Goal: Task Accomplishment & Management: Complete application form

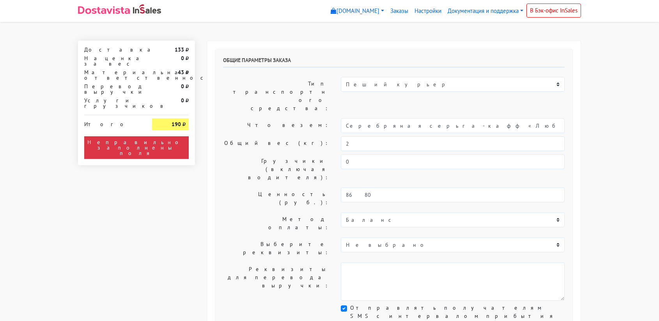
select select "11:00"
select select "21:00"
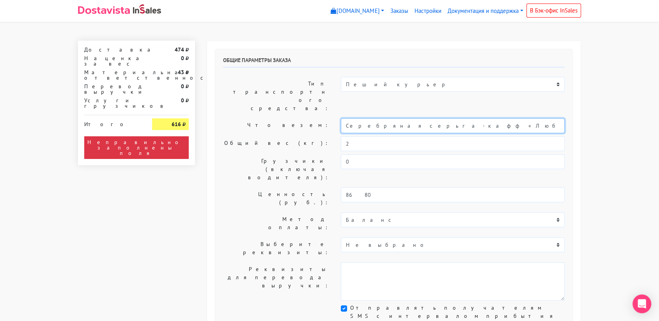
drag, startPoint x: 432, startPoint y: 102, endPoint x: 328, endPoint y: 105, distance: 103.5
click at [328, 118] on div "Что везем: Серебряная серьга-кафф «Люби»" at bounding box center [394, 125] width 354 height 15
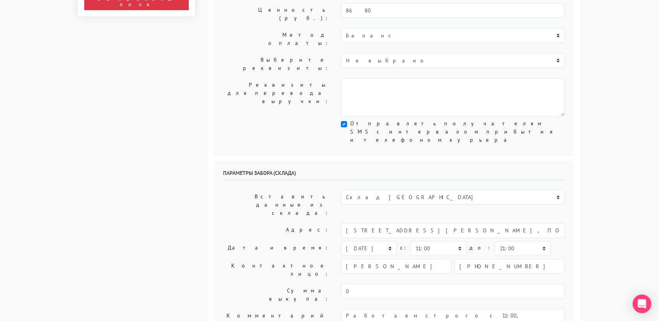
scroll to position [188, 0]
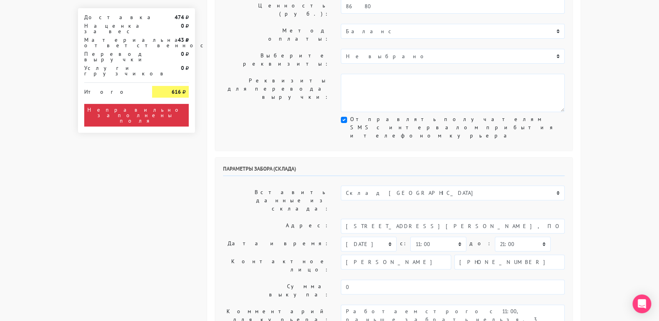
type input "подарок"
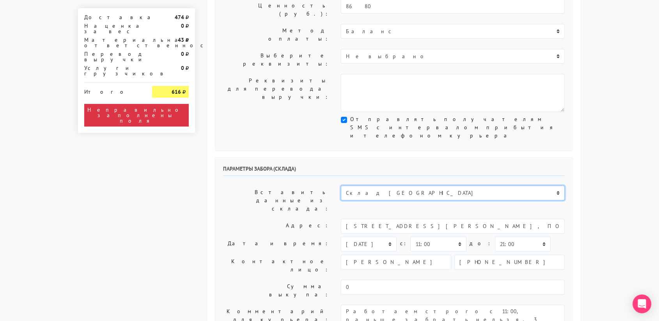
click at [379, 185] on select "Склад [GEOGRAPHIC_DATA] Склад [GEOGRAPHIC_DATA] [GEOGRAPHIC_DATA][PERSON_NAME] …" at bounding box center [453, 192] width 224 height 15
select select "1019"
click at [341, 185] on select "Склад [GEOGRAPHIC_DATA] Склад [GEOGRAPHIC_DATA] [GEOGRAPHIC_DATA][PERSON_NAME] …" at bounding box center [453, 192] width 224 height 15
type input "[STREET_ADDRESS][PERSON_NAME]"
type input "89251806702"
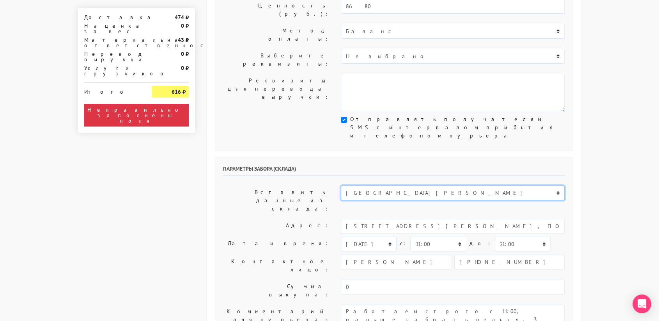
type textarea "Магазин серебряных украшений SBLESKOM (вход со стороны [GEOGRAPHIC_DATA])"
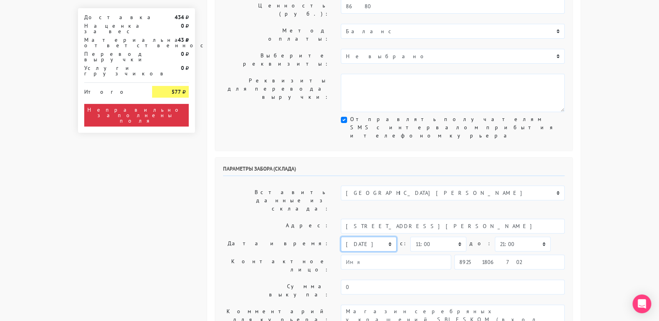
click at [373, 236] on select "[DATE] [DATE] [DATE] [DATE] [DATE] [DATE] [DATE] [DATE] [DATE]" at bounding box center [369, 243] width 56 height 15
select select "[DATE]"
click at [341, 236] on select "[DATE] [DATE] [DATE] [DATE] [DATE] [DATE] [DATE] [DATE] [DATE]" at bounding box center [369, 243] width 56 height 15
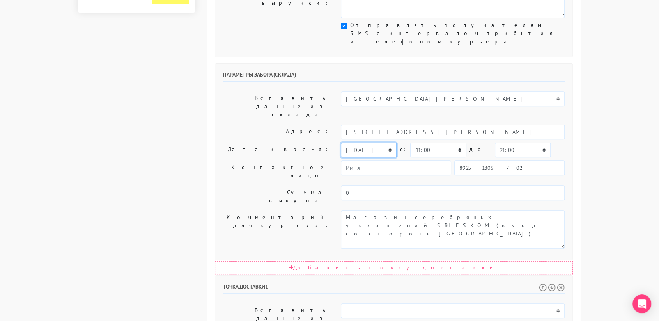
scroll to position [284, 0]
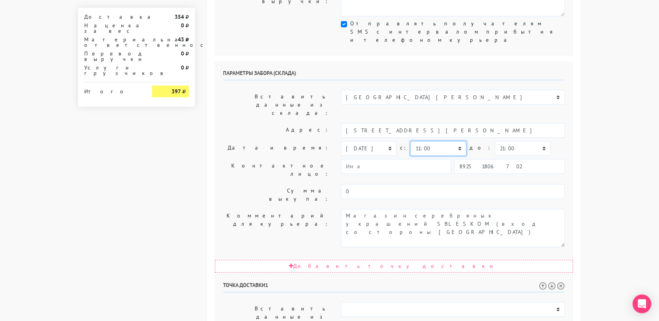
click at [440, 141] on select "00:00 00:30 01:00 01:30 02:00 02:30 03:00 03:30 04:00 04:30 05:00 05:30 06:00 0…" at bounding box center [439, 148] width 56 height 15
click at [503, 141] on select "00:00 00:30 01:00 01:30 02:00 02:30 03:00 03:30 04:00 04:30 05:00 05:30 06:00 0…" at bounding box center [523, 148] width 56 height 15
select select "11:30"
click at [495, 141] on select "00:00 00:30 01:00 01:30 02:00 02:30 03:00 03:30 04:00 04:30 05:00 05:30 06:00 0…" at bounding box center [523, 148] width 56 height 15
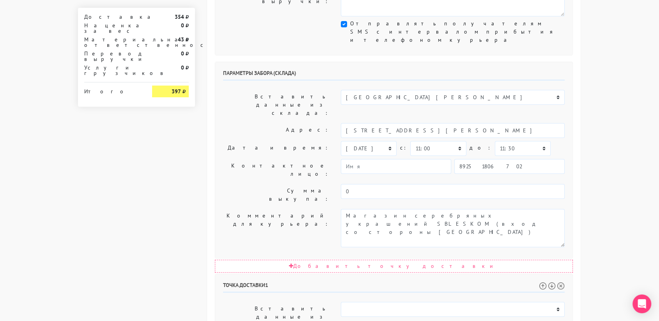
select select "13:00"
drag, startPoint x: 423, startPoint y: 275, endPoint x: 451, endPoint y: 295, distance: 34.3
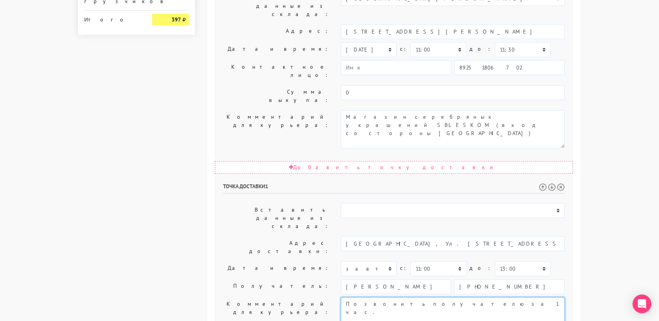
scroll to position [384, 0]
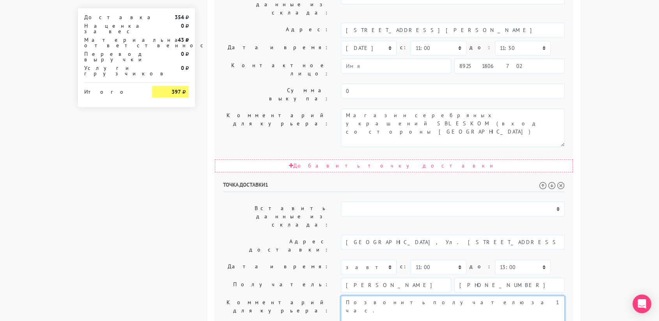
type textarea "Позвонить получателю за 1 час."
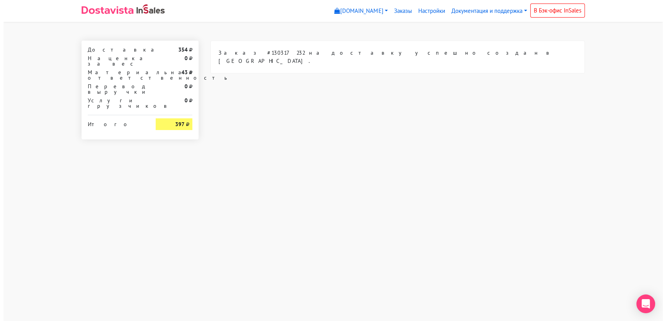
scroll to position [0, 0]
